Goal: Task Accomplishment & Management: Use online tool/utility

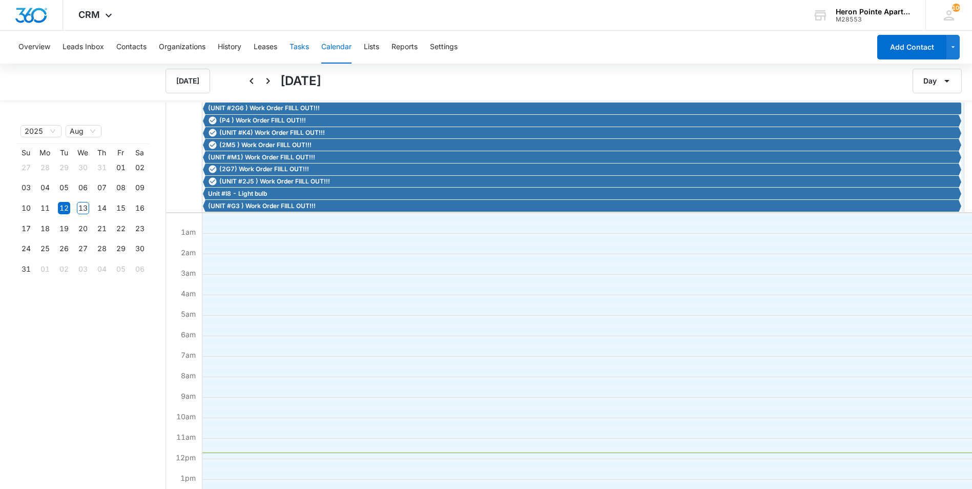
click at [297, 46] on button "Tasks" at bounding box center [299, 47] width 19 height 33
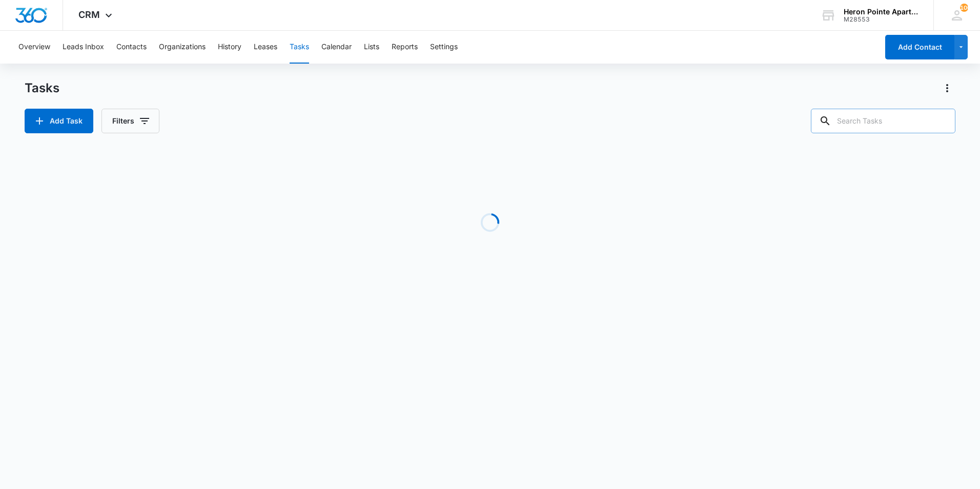
click at [864, 127] on input "text" at bounding box center [883, 121] width 145 height 25
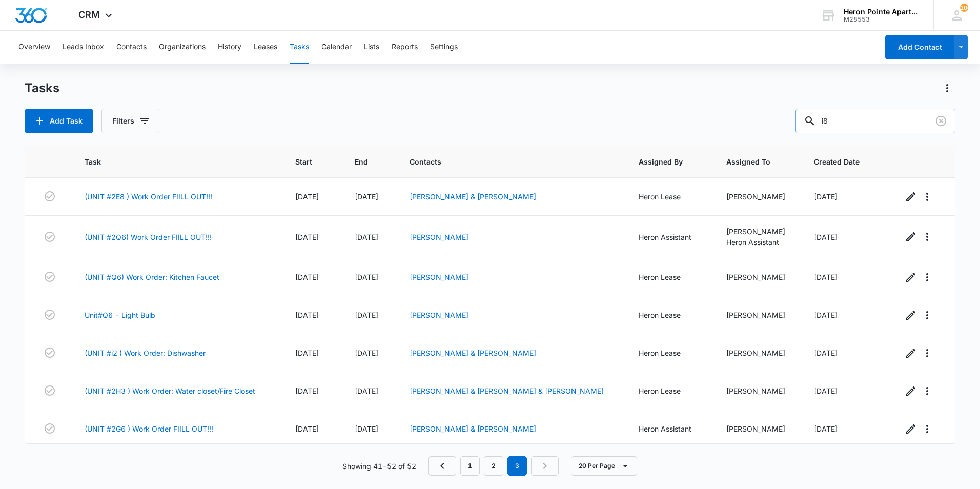
type input "i8"
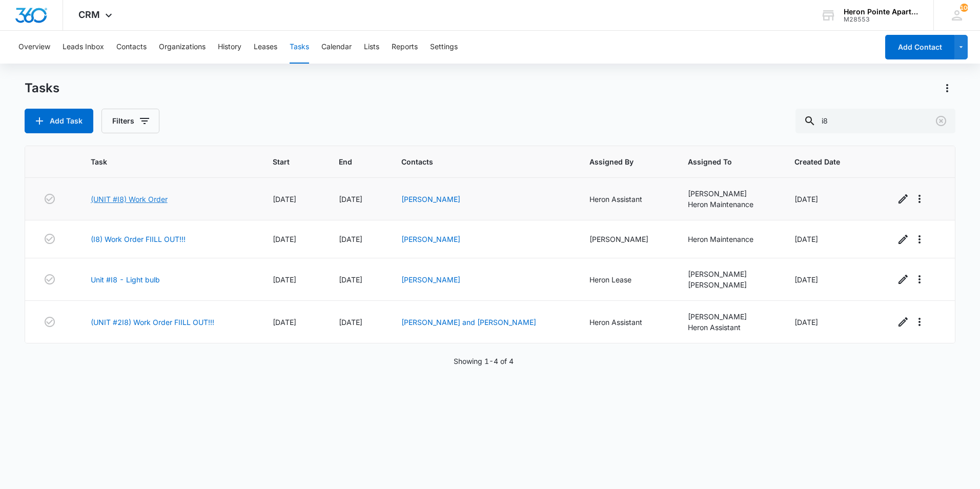
click at [153, 196] on link "(UNIT #I8) Work Order" at bounding box center [129, 199] width 77 height 11
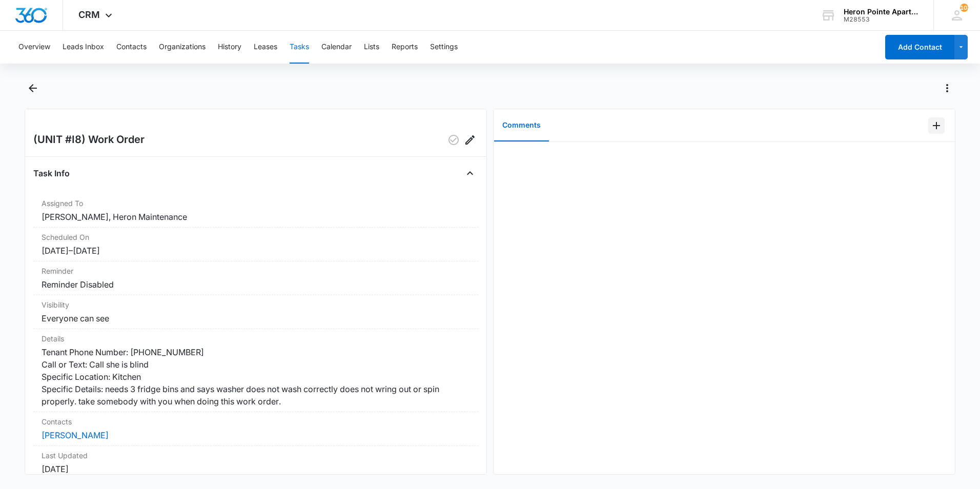
click at [933, 125] on icon "Add Comment" at bounding box center [936, 125] width 7 height 7
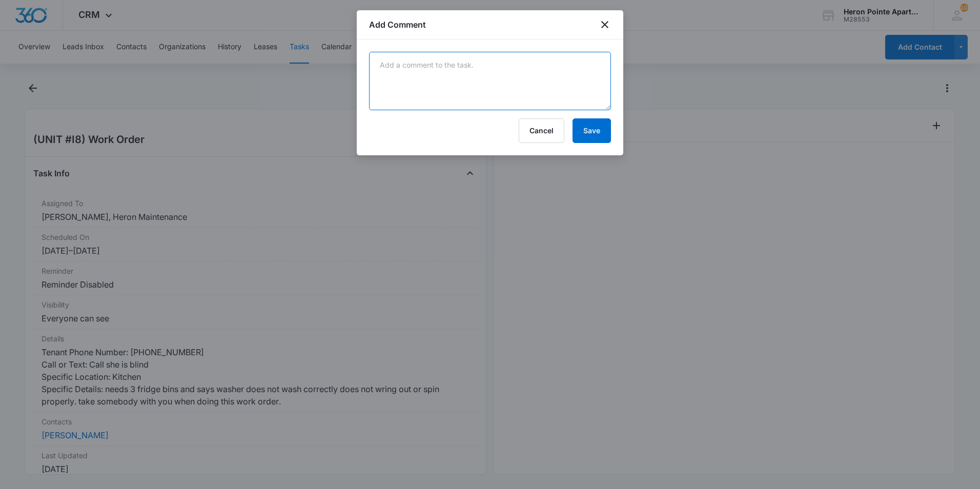
click at [423, 71] on textarea at bounding box center [490, 81] width 242 height 58
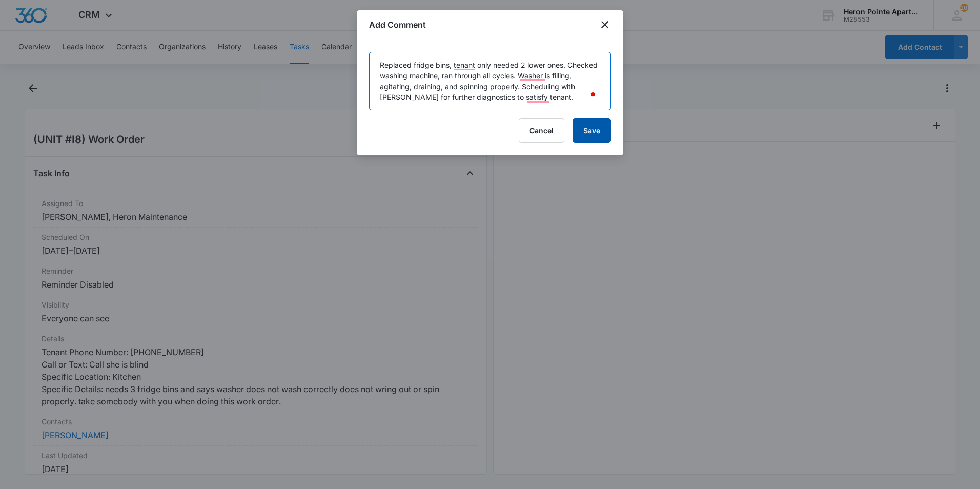
type textarea "Replaced fridge bins, tenant only needed 2 lower ones. Checked washing machine,…"
click at [592, 133] on button "Save" at bounding box center [591, 130] width 38 height 25
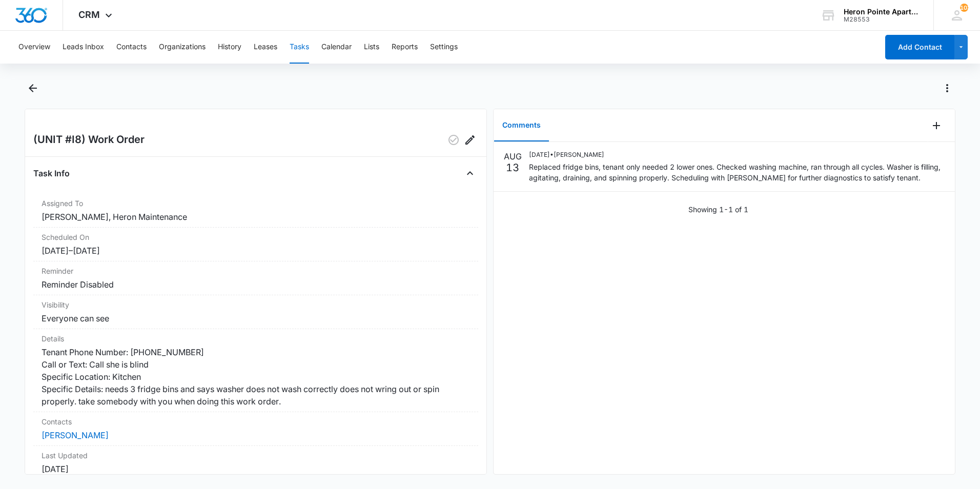
click at [301, 47] on button "Tasks" at bounding box center [299, 47] width 19 height 33
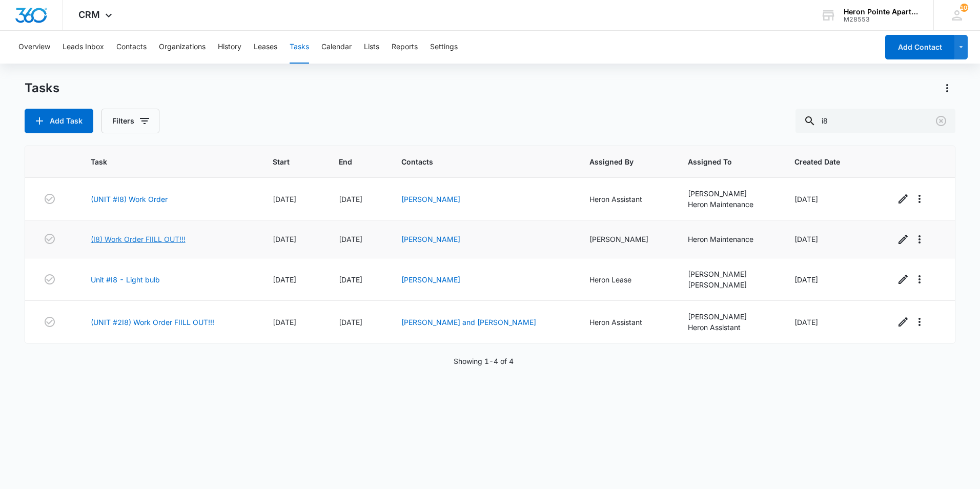
click at [149, 238] on link "(I8) Work Order FIILL OUT!!!" at bounding box center [138, 239] width 95 height 11
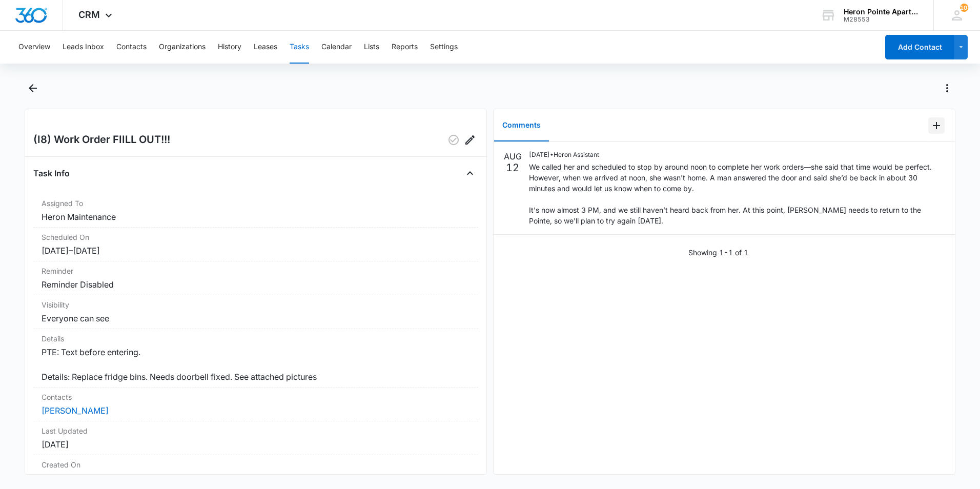
click at [930, 129] on icon "Add Comment" at bounding box center [936, 125] width 12 height 12
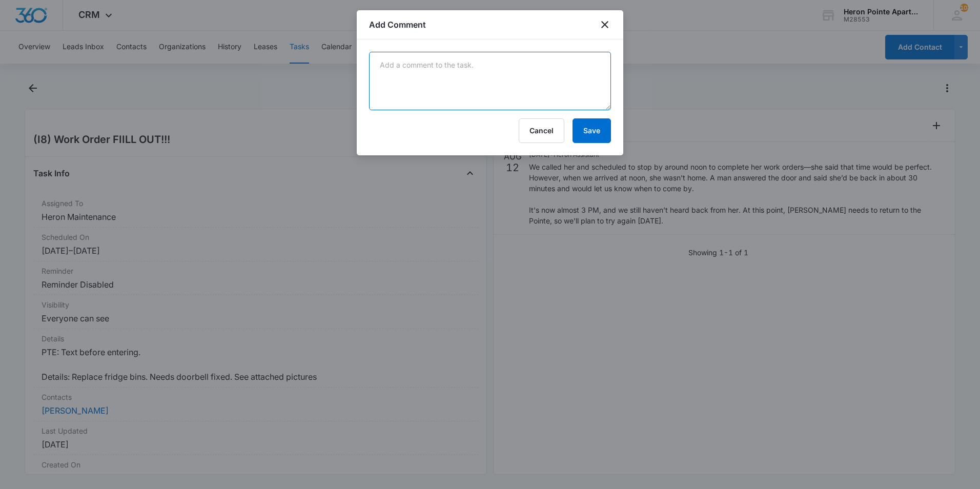
click at [395, 64] on textarea at bounding box center [490, 81] width 242 height 58
type textarea "Replaced fridge bins, replaced doorbell chime, all items complete."
drag, startPoint x: 592, startPoint y: 132, endPoint x: 587, endPoint y: 136, distance: 6.3
click at [592, 132] on button "Save" at bounding box center [591, 130] width 38 height 25
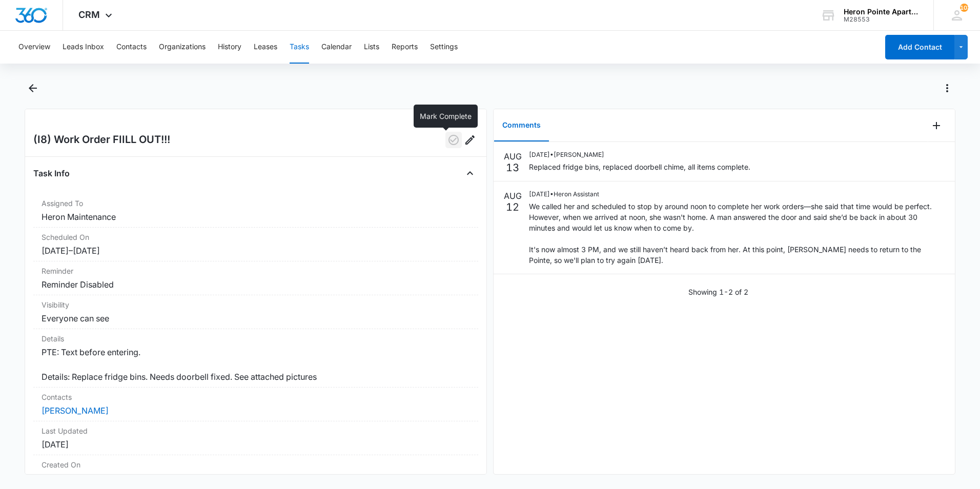
click at [447, 138] on icon "button" at bounding box center [453, 140] width 12 height 12
click at [305, 48] on button "Tasks" at bounding box center [299, 47] width 19 height 33
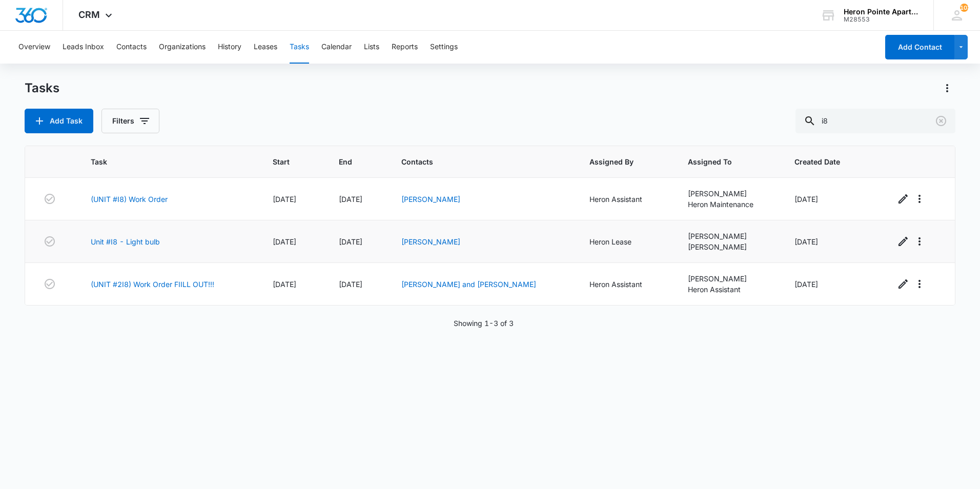
click at [431, 248] on td "[PERSON_NAME]" at bounding box center [483, 241] width 188 height 43
click at [143, 240] on link "Unit #I8 - Light bulb" at bounding box center [125, 241] width 69 height 11
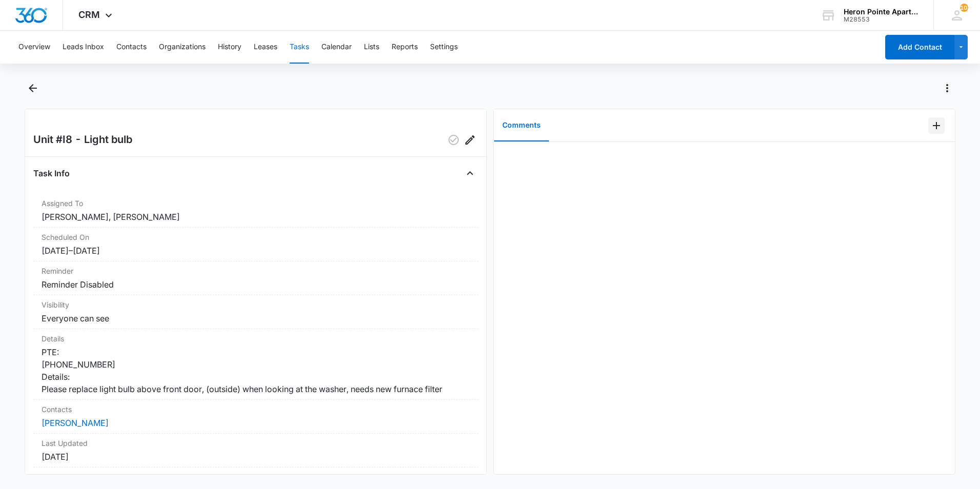
click at [930, 126] on icon "Add Comment" at bounding box center [936, 125] width 12 height 12
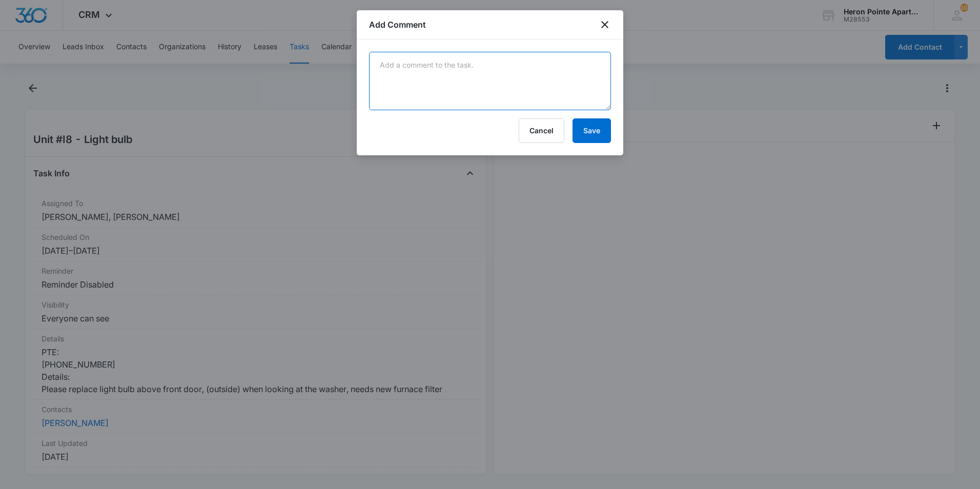
click at [435, 70] on textarea at bounding box center [490, 81] width 242 height 58
type textarea "Replaced bulbs in light fixture, it was inside in entry. Replaced air filter. A…"
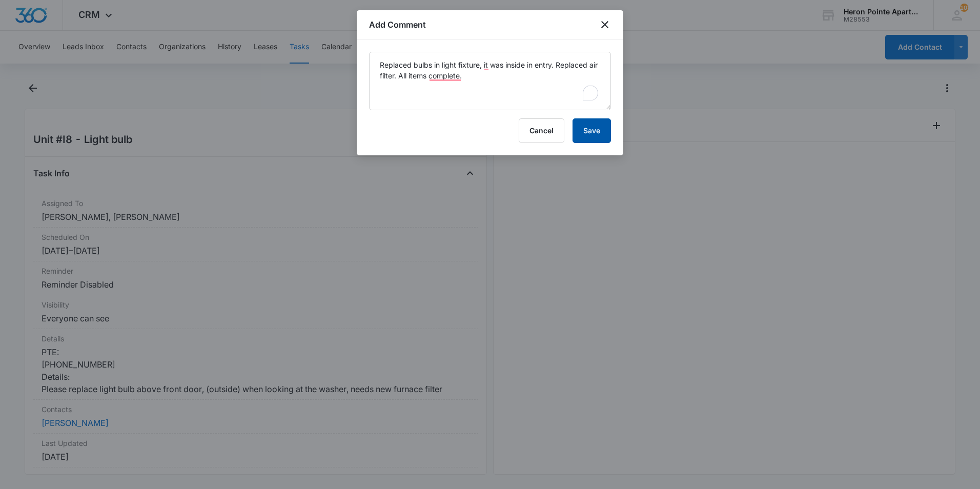
click at [591, 126] on button "Save" at bounding box center [591, 130] width 38 height 25
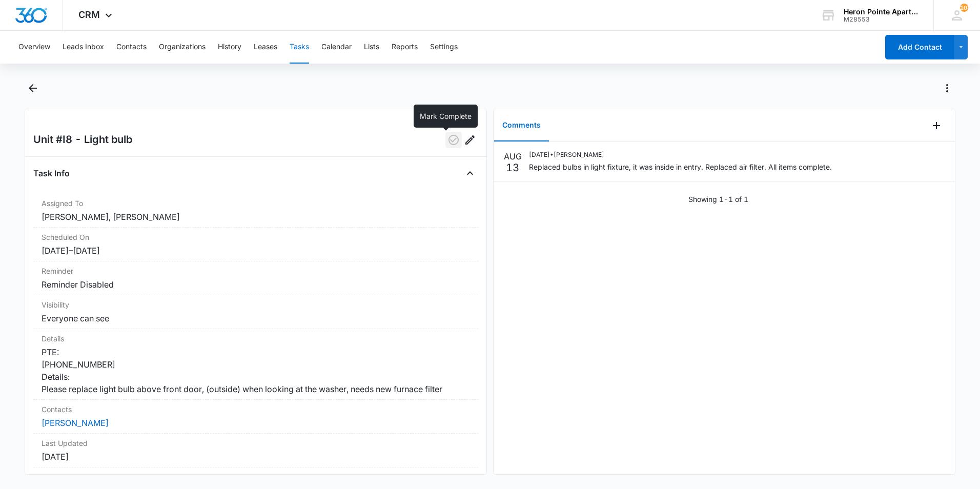
click at [448, 139] on icon "button" at bounding box center [453, 140] width 10 height 10
click at [304, 47] on button "Tasks" at bounding box center [299, 47] width 19 height 33
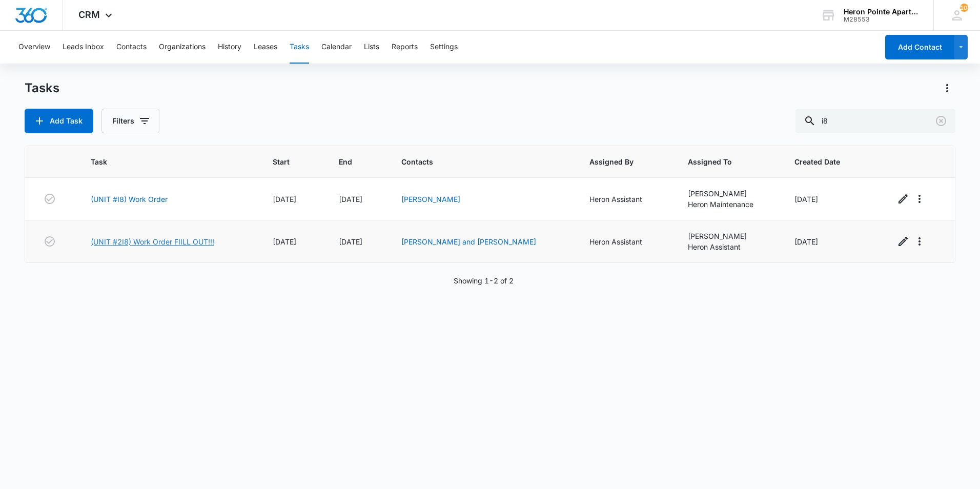
click at [159, 240] on link "(UNIT #2I8) Work Order FIILL OUT!!!" at bounding box center [153, 241] width 124 height 11
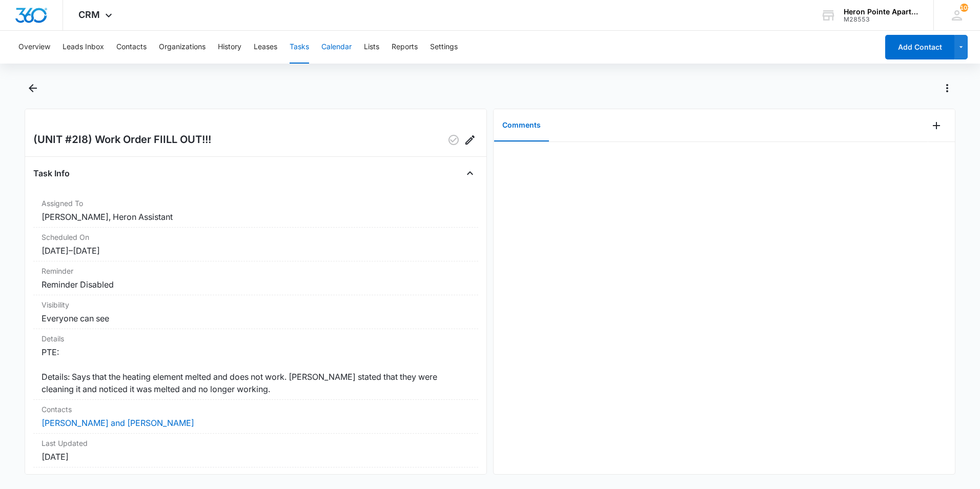
click at [345, 47] on button "Calendar" at bounding box center [336, 47] width 30 height 33
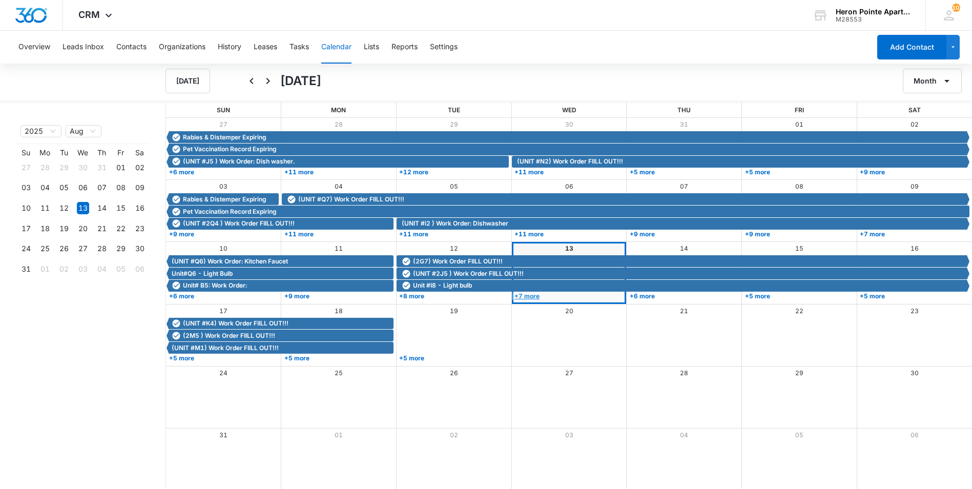
click at [525, 295] on link "+7 more" at bounding box center [568, 296] width 112 height 8
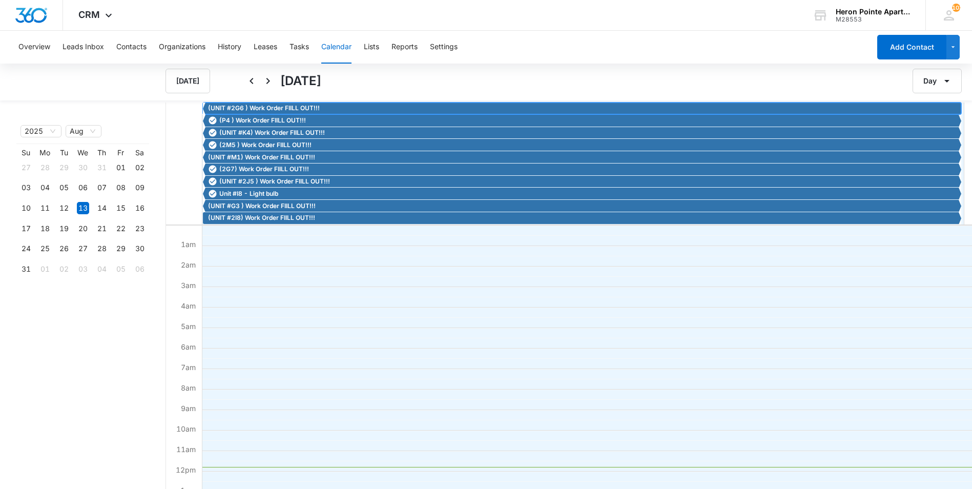
click at [249, 104] on span "(UNIT #2G6 ) Work Order FIILL OUT!!!" at bounding box center [264, 108] width 112 height 9
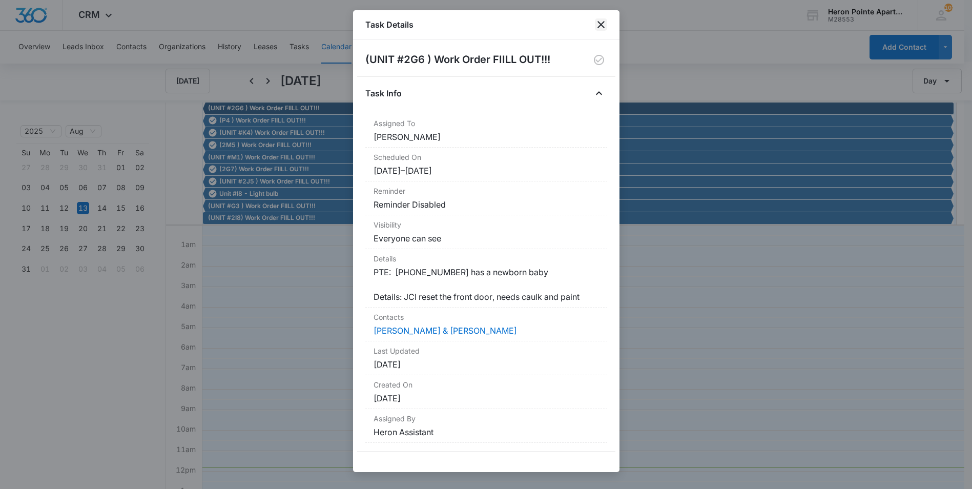
click at [601, 23] on icon "close" at bounding box center [601, 24] width 12 height 12
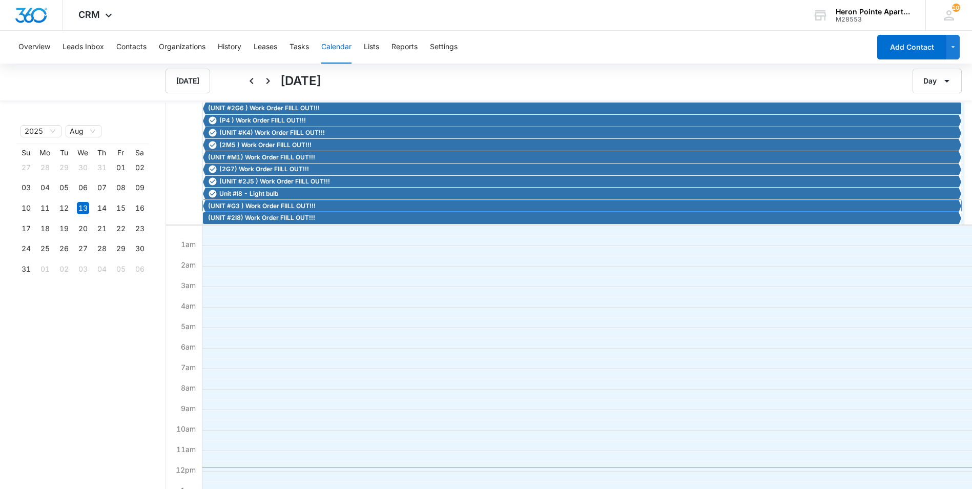
click at [268, 205] on span "(UNIT #G3 ) Work Order FIILL OUT!!!" at bounding box center [262, 205] width 108 height 9
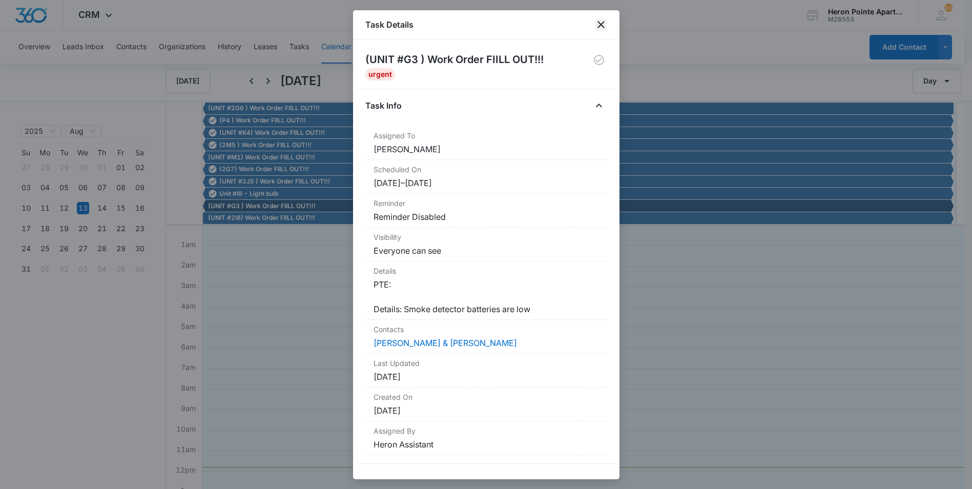
click at [606, 21] on icon "close" at bounding box center [601, 24] width 12 height 12
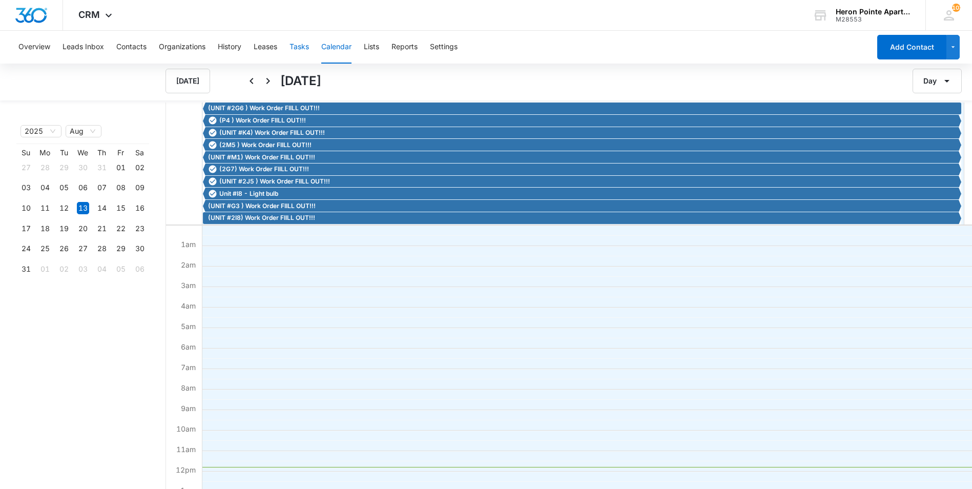
click at [300, 46] on button "Tasks" at bounding box center [299, 47] width 19 height 33
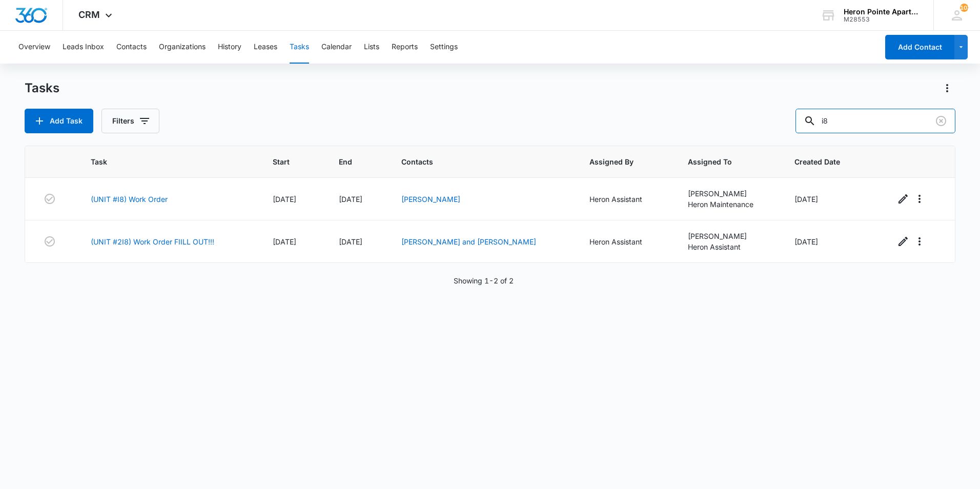
drag, startPoint x: 860, startPoint y: 124, endPoint x: 752, endPoint y: 135, distance: 108.2
click at [752, 135] on div "Tasks Add Task Filters i8 Task Start End Contacts Assigned By Assigned To Creat…" at bounding box center [490, 284] width 931 height 408
type input "g3"
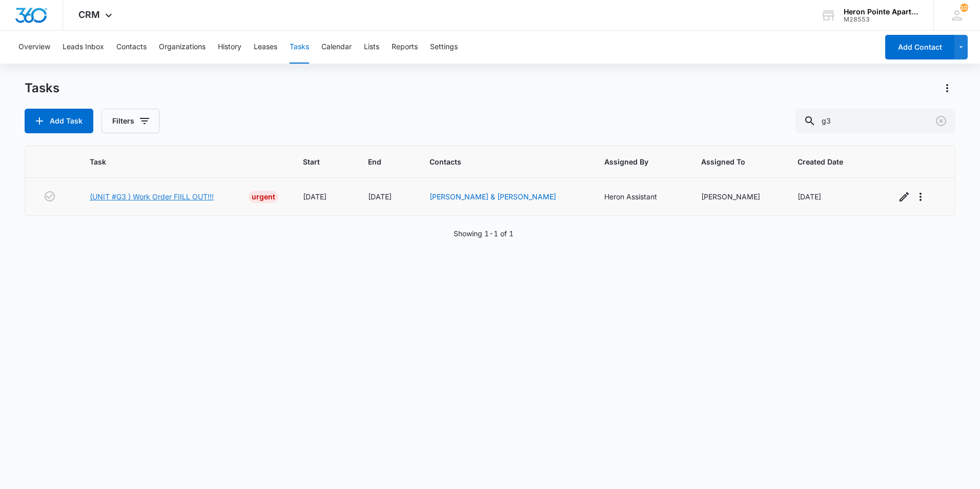
click at [137, 193] on link "(UNIT #G3 ) Work Order FIILL OUT!!!" at bounding box center [152, 196] width 124 height 11
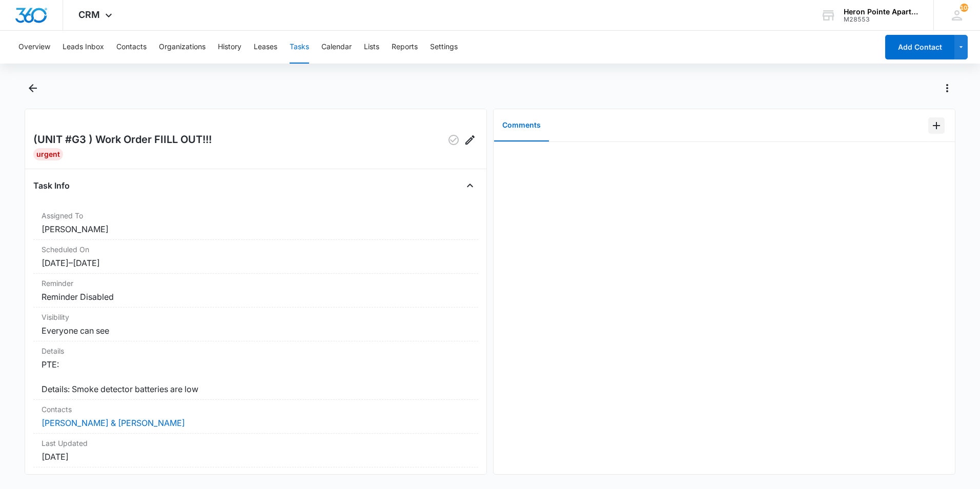
click at [930, 124] on icon "Add Comment" at bounding box center [936, 125] width 12 height 12
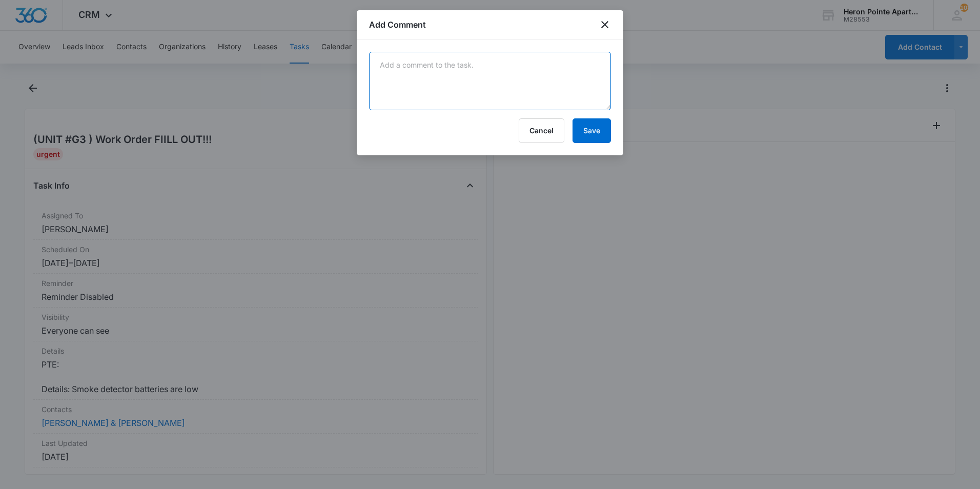
click at [437, 69] on textarea at bounding box center [490, 81] width 242 height 58
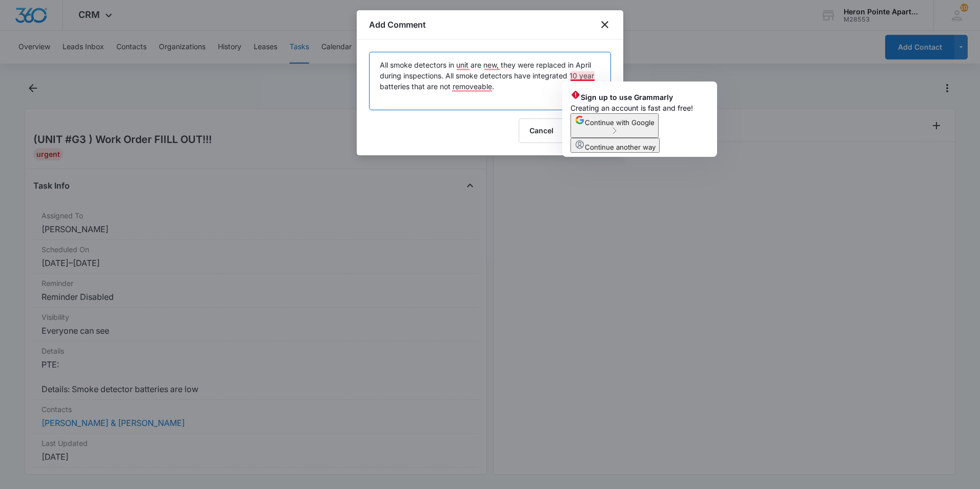
click at [580, 73] on textarea "All smoke detectors in unit are new, they were replaced in April during inspect…" at bounding box center [490, 81] width 242 height 58
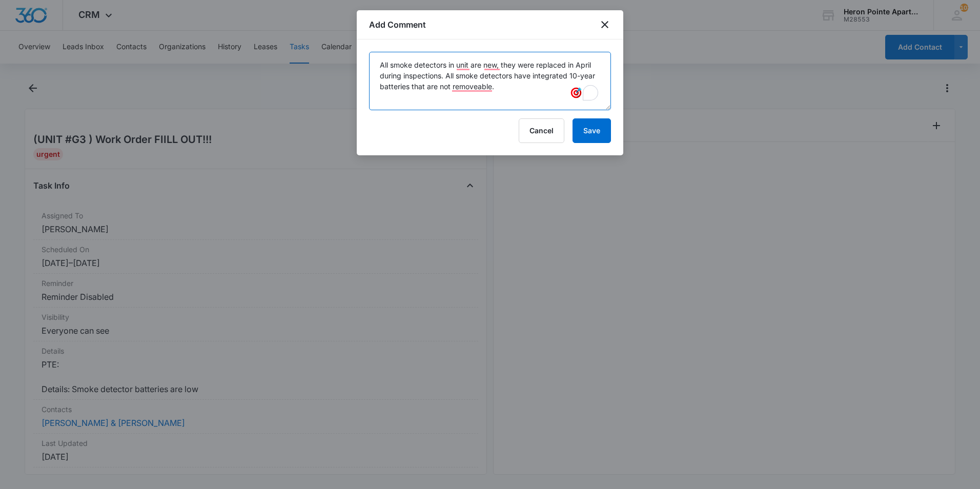
click at [504, 88] on textarea "All smoke detectors in unit are new, they were replaced in April during inspect…" at bounding box center [490, 81] width 242 height 58
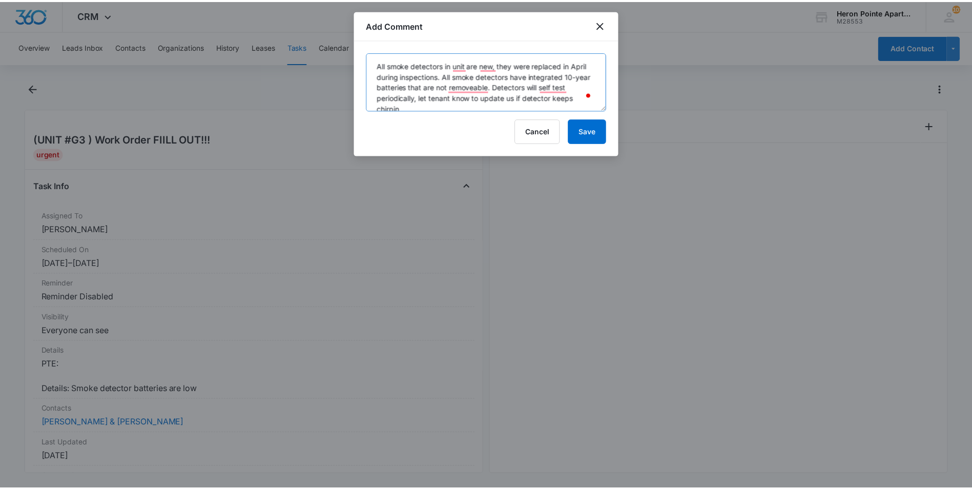
scroll to position [3, 0]
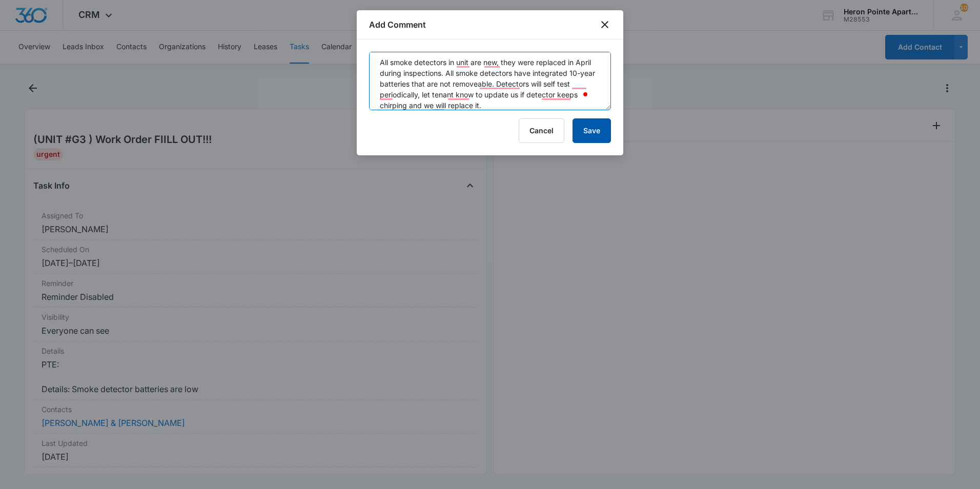
type textarea "All smoke detectors in unit are new, they were replaced in April during inspect…"
click at [593, 129] on button "Save" at bounding box center [591, 130] width 38 height 25
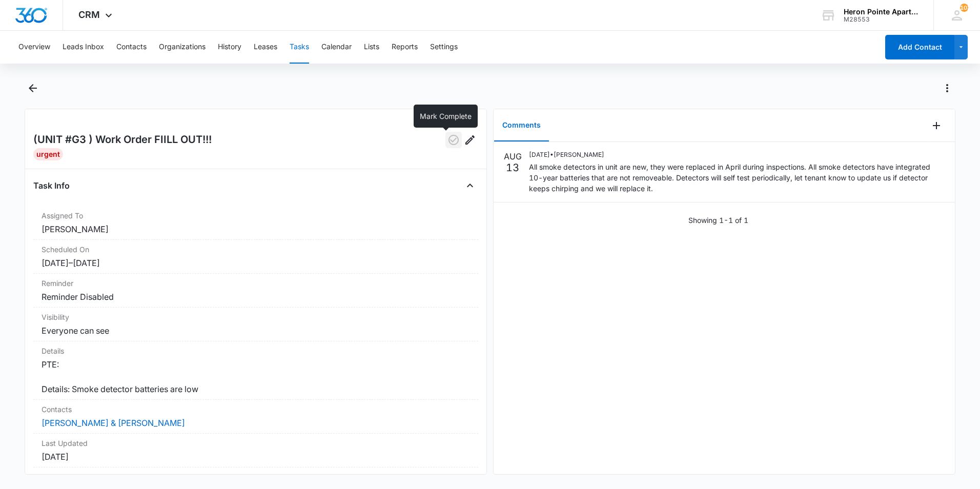
click at [447, 138] on icon "button" at bounding box center [453, 140] width 12 height 12
click at [335, 48] on button "Calendar" at bounding box center [336, 47] width 30 height 33
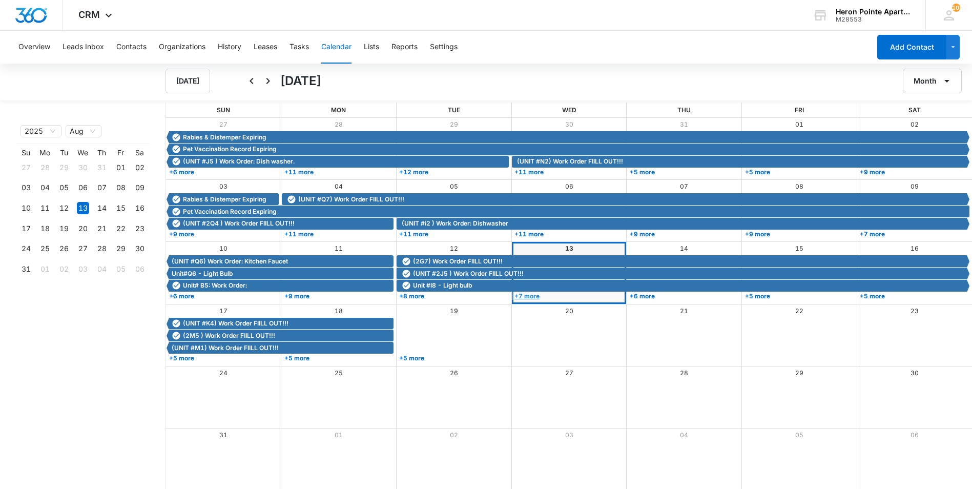
click at [534, 293] on link "+7 more" at bounding box center [568, 296] width 112 height 8
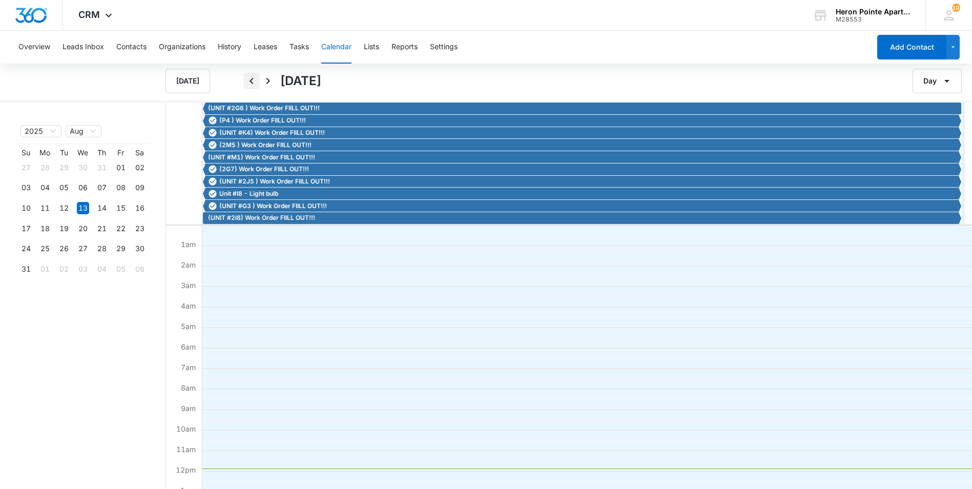
click at [251, 79] on icon "Back" at bounding box center [251, 81] width 12 height 12
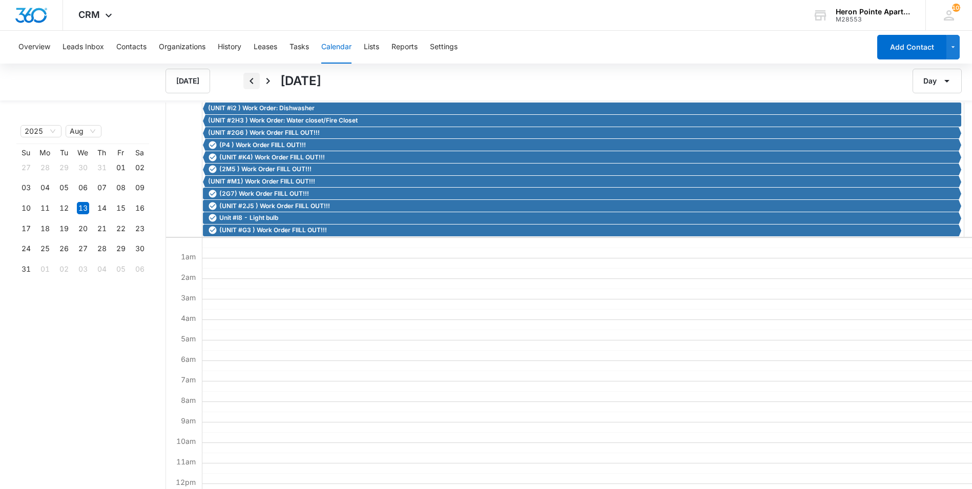
click at [255, 79] on icon "Back" at bounding box center [251, 81] width 12 height 12
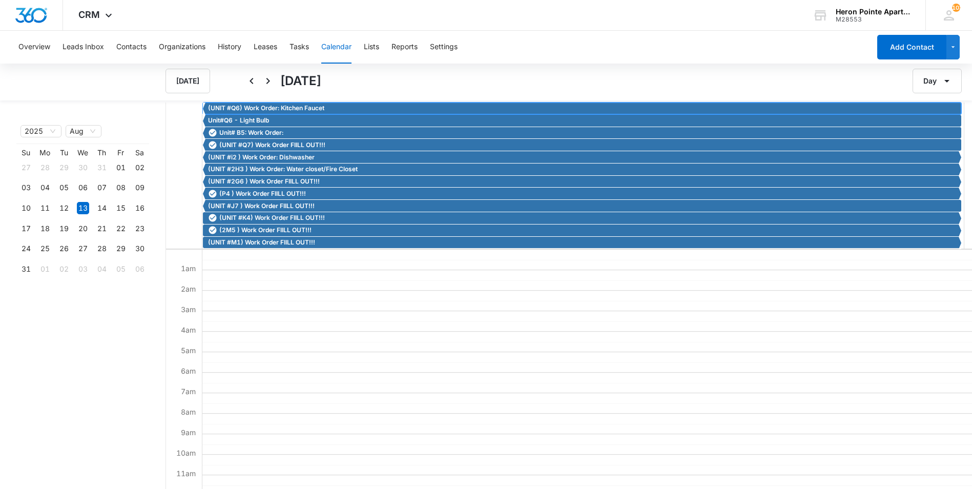
click at [257, 108] on span "(UNIT #Q6) Work Order: Kitchen Faucet" at bounding box center [266, 108] width 116 height 9
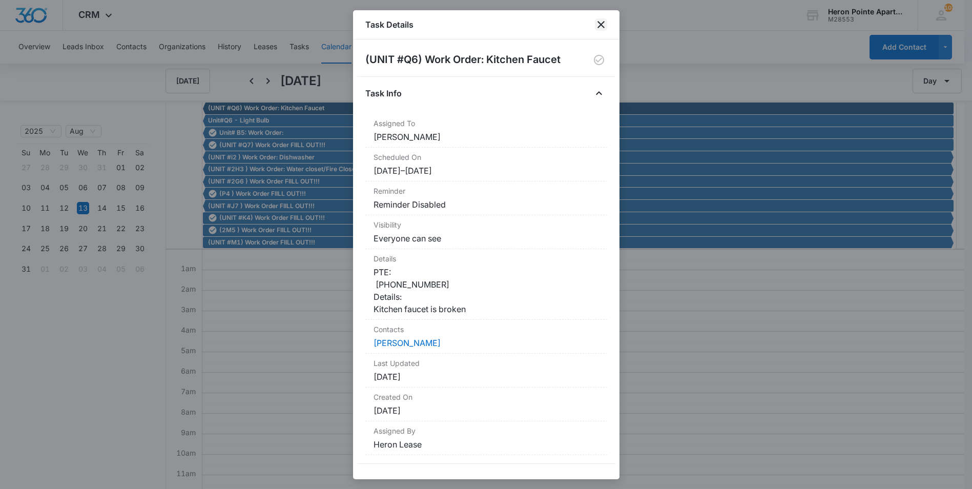
click at [605, 25] on icon "close" at bounding box center [601, 24] width 12 height 12
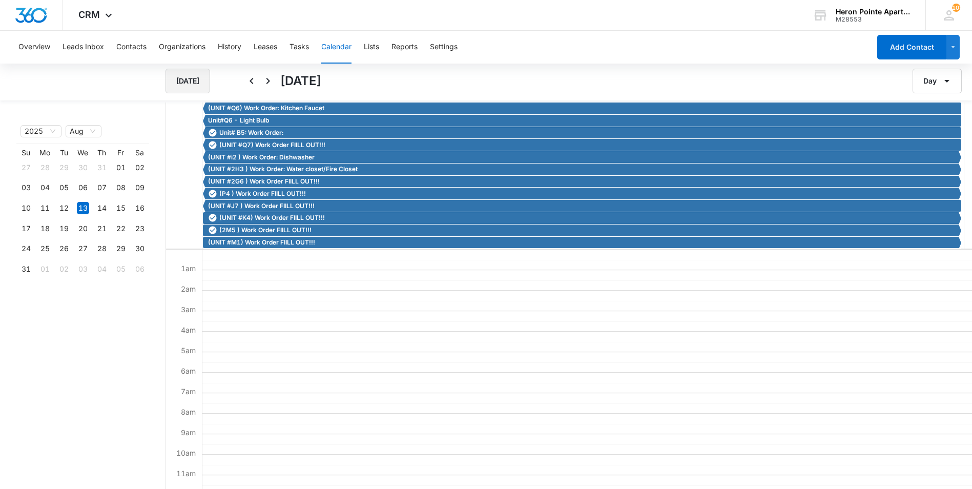
click at [182, 79] on button "[DATE]" at bounding box center [188, 81] width 45 height 25
